Goal: Task Accomplishment & Management: Use online tool/utility

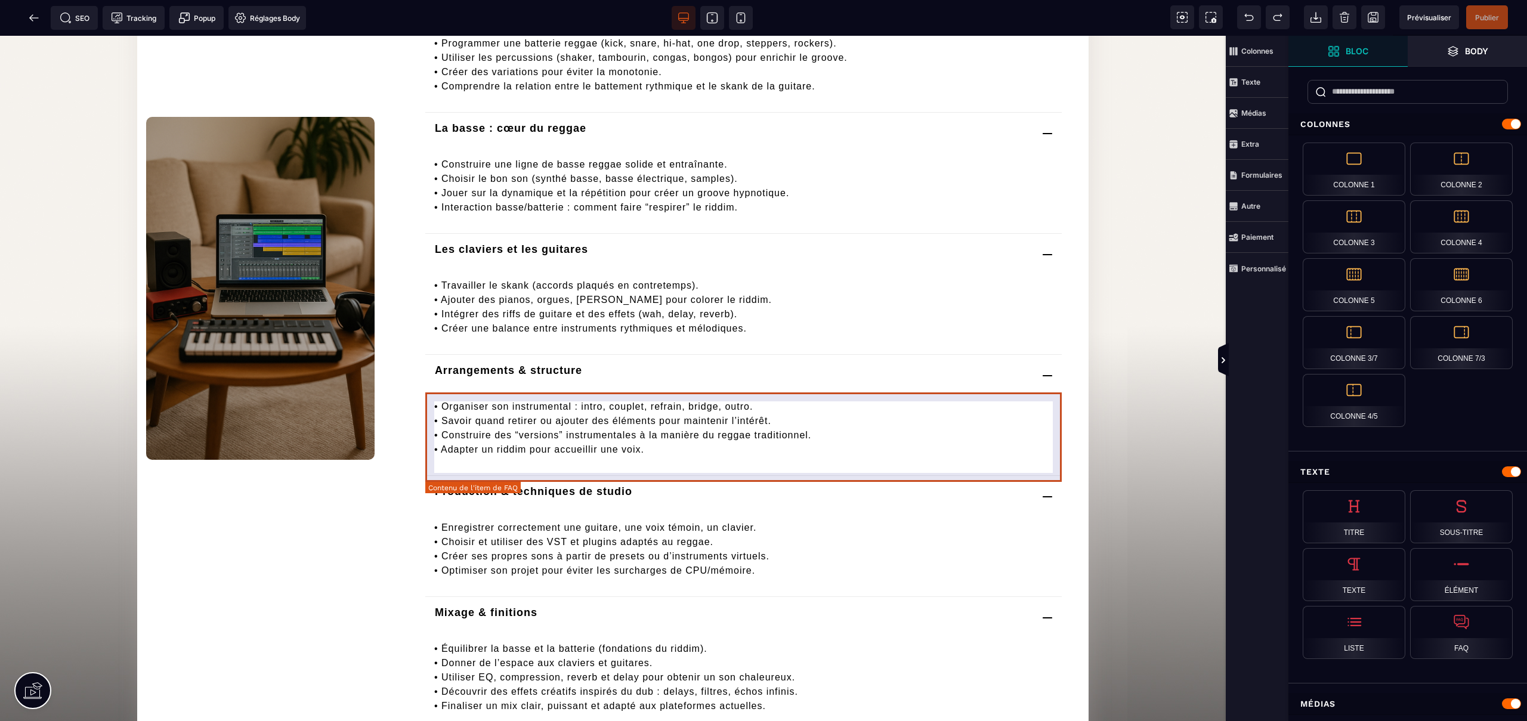
scroll to position [2917, 0]
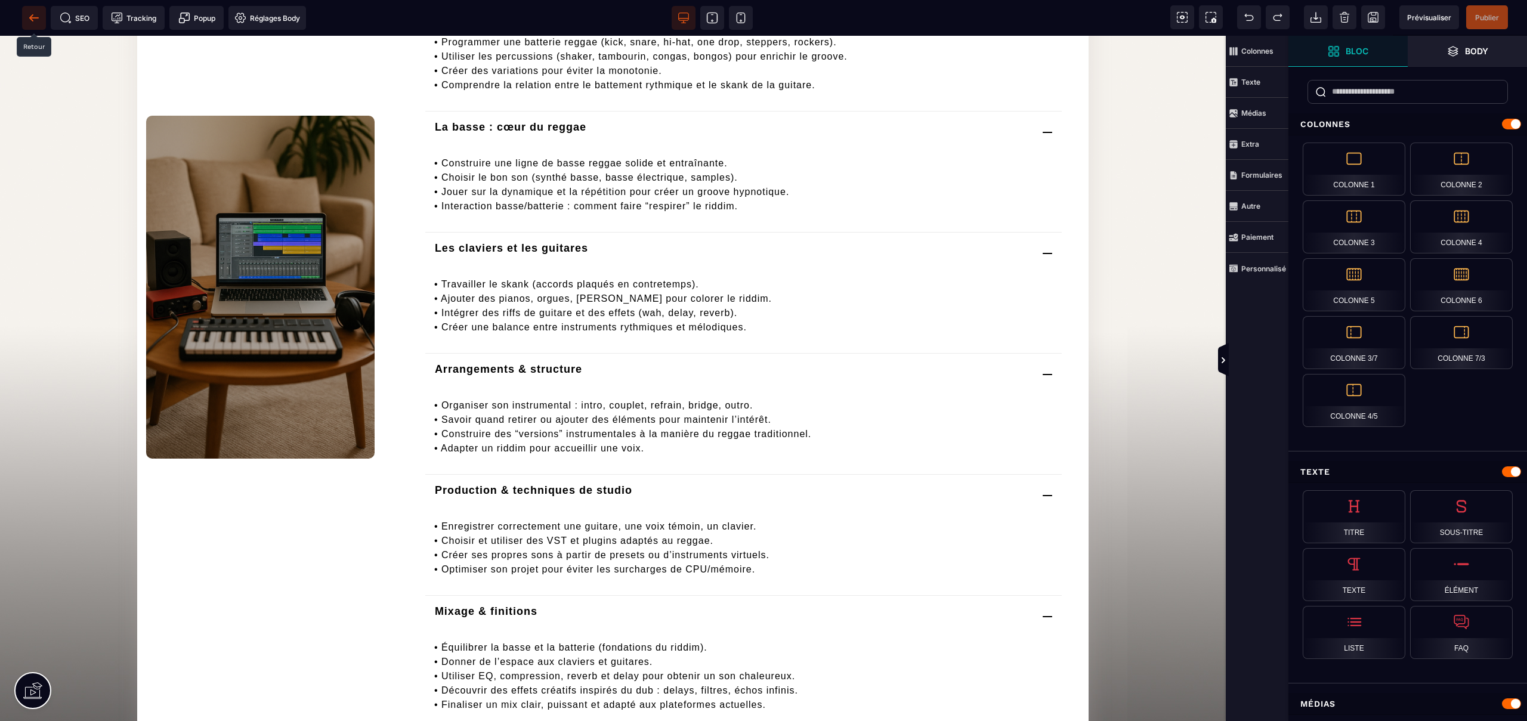
click at [34, 18] on icon at bounding box center [33, 17] width 9 height 1
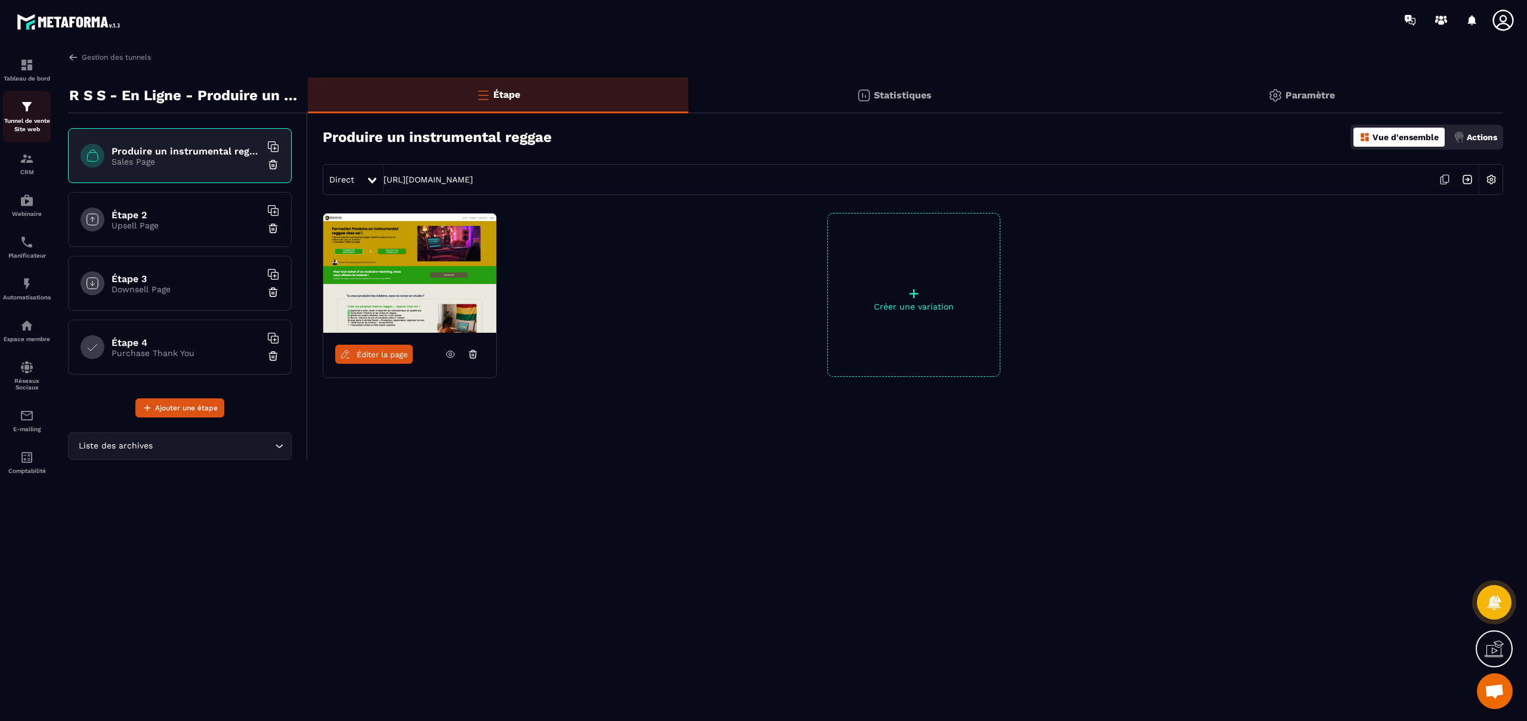
click at [30, 107] on img at bounding box center [27, 107] width 14 height 14
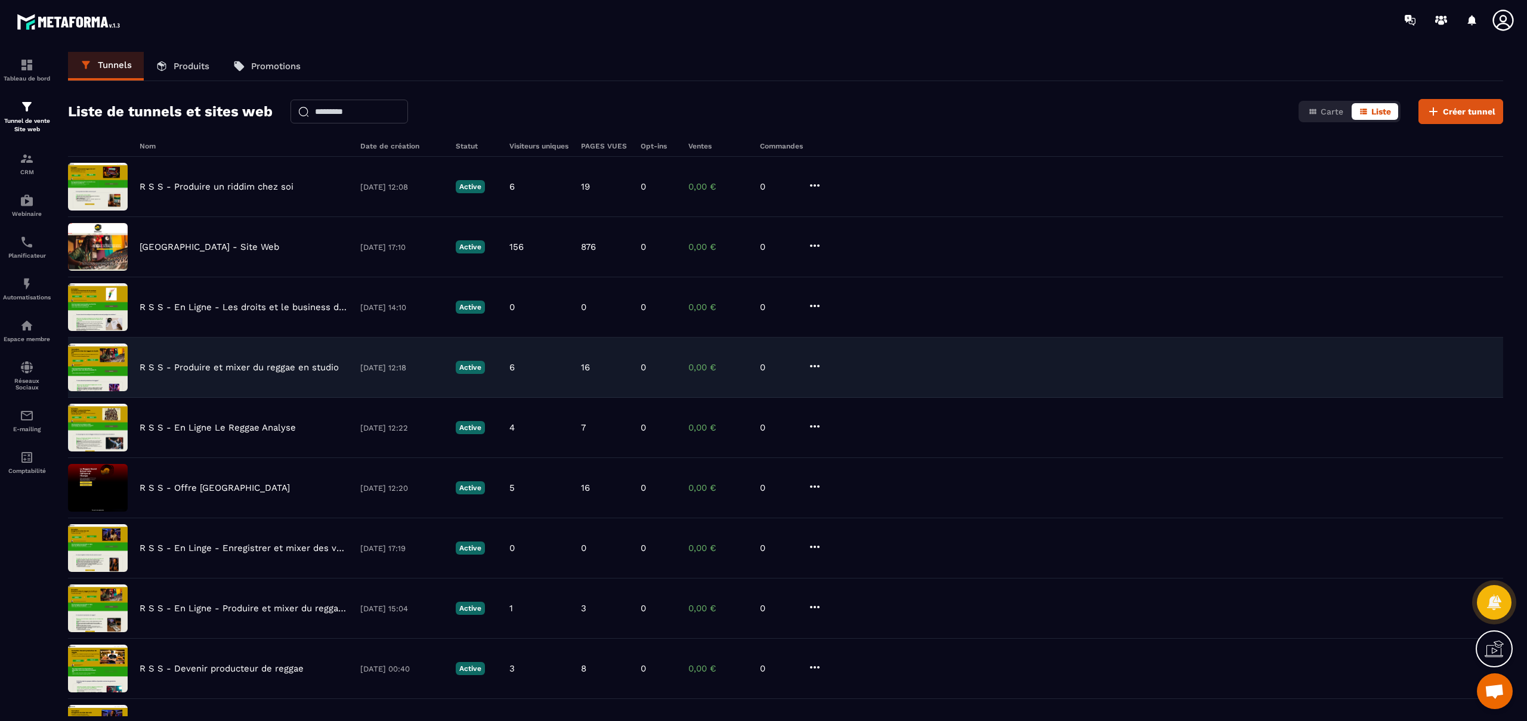
click at [277, 370] on p "R S S - Produire et mixer du reggae en studio" at bounding box center [239, 367] width 199 height 11
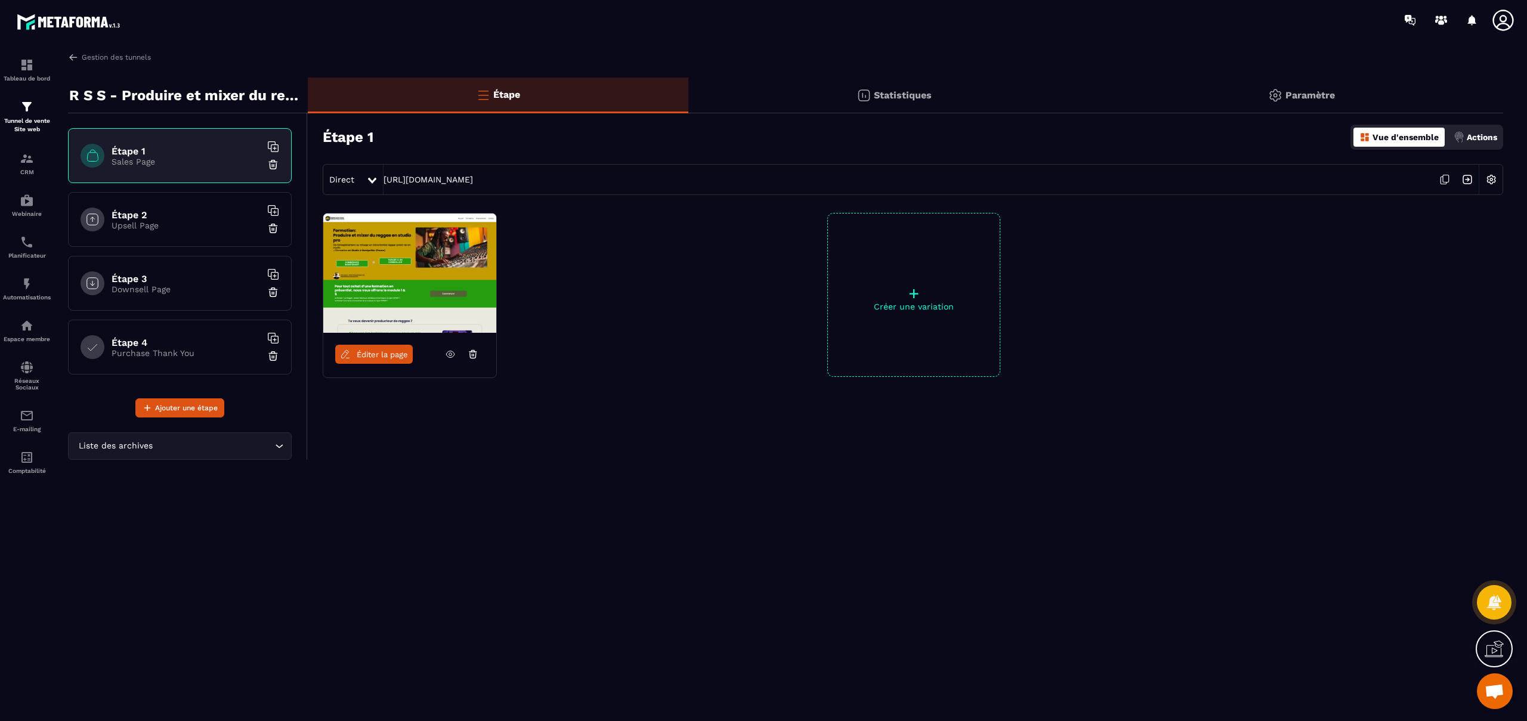
click at [372, 356] on span "Éditer la page" at bounding box center [382, 354] width 51 height 9
